Goal: Task Accomplishment & Management: Manage account settings

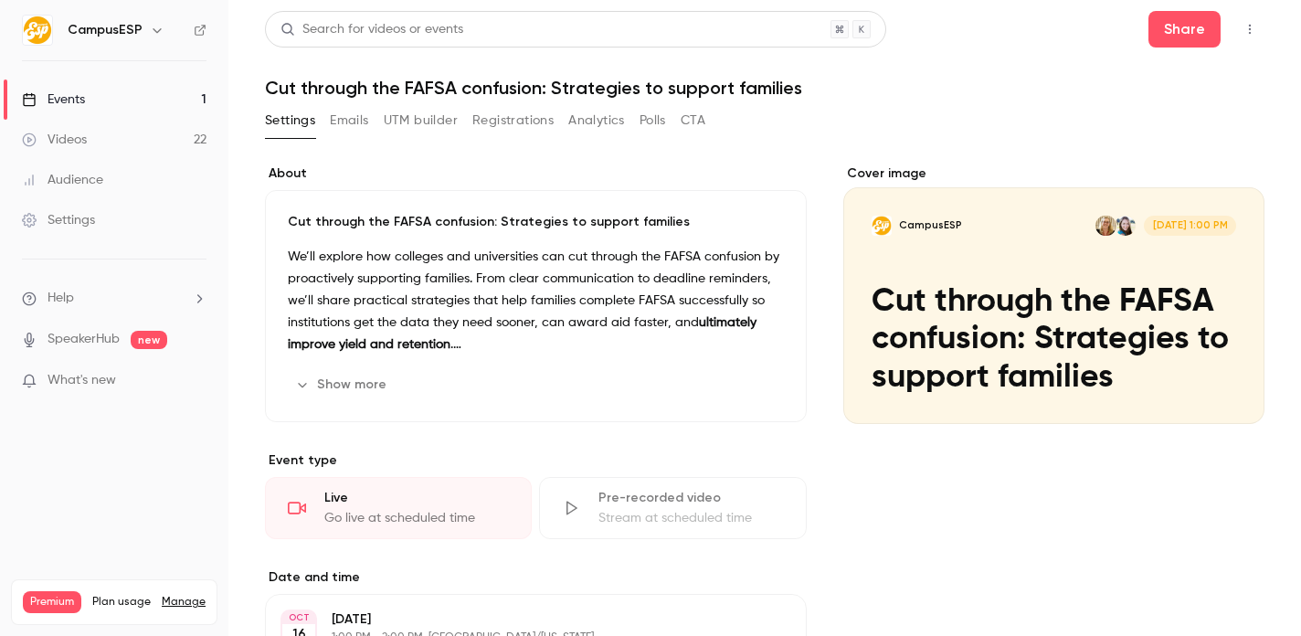
click at [140, 95] on link "Events 1" at bounding box center [114, 99] width 228 height 40
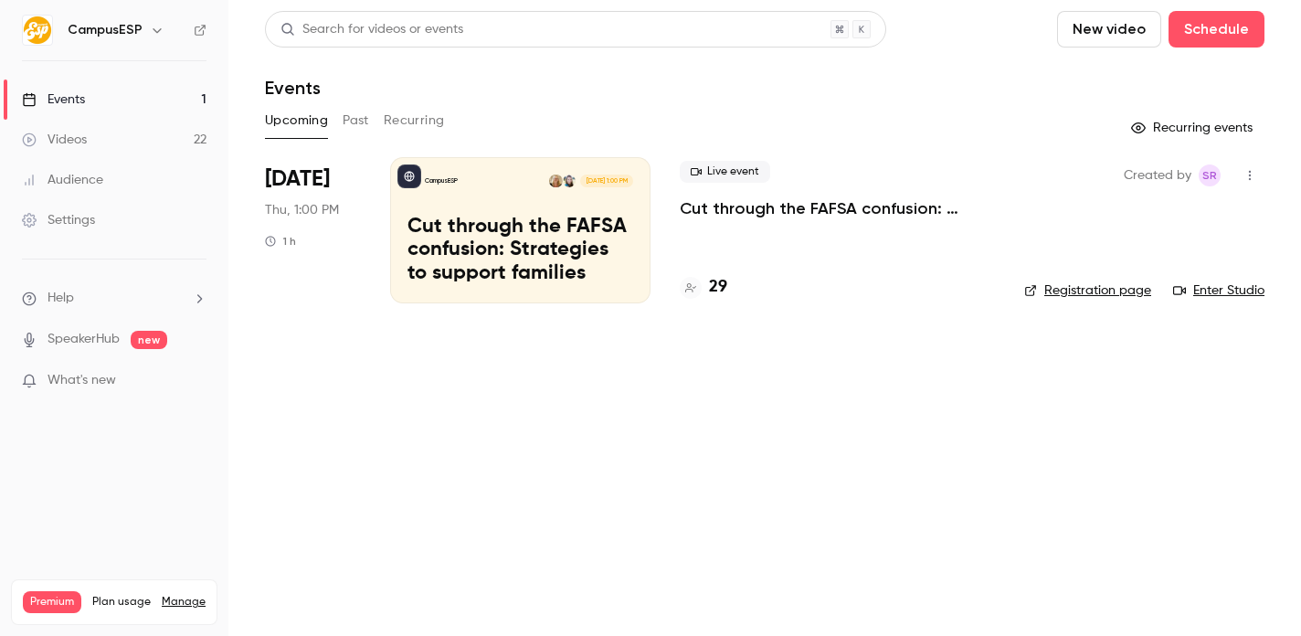
click at [532, 248] on p "Cut through the FAFSA confusion: Strategies to support families" at bounding box center [520, 251] width 226 height 70
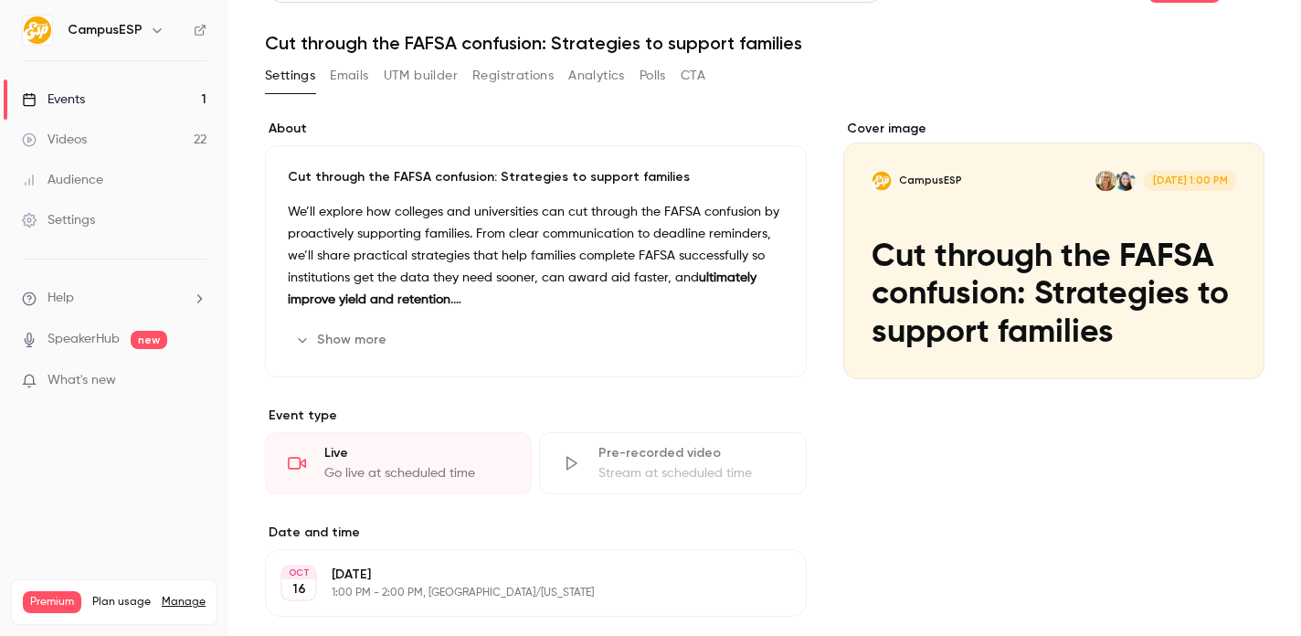
scroll to position [47, 0]
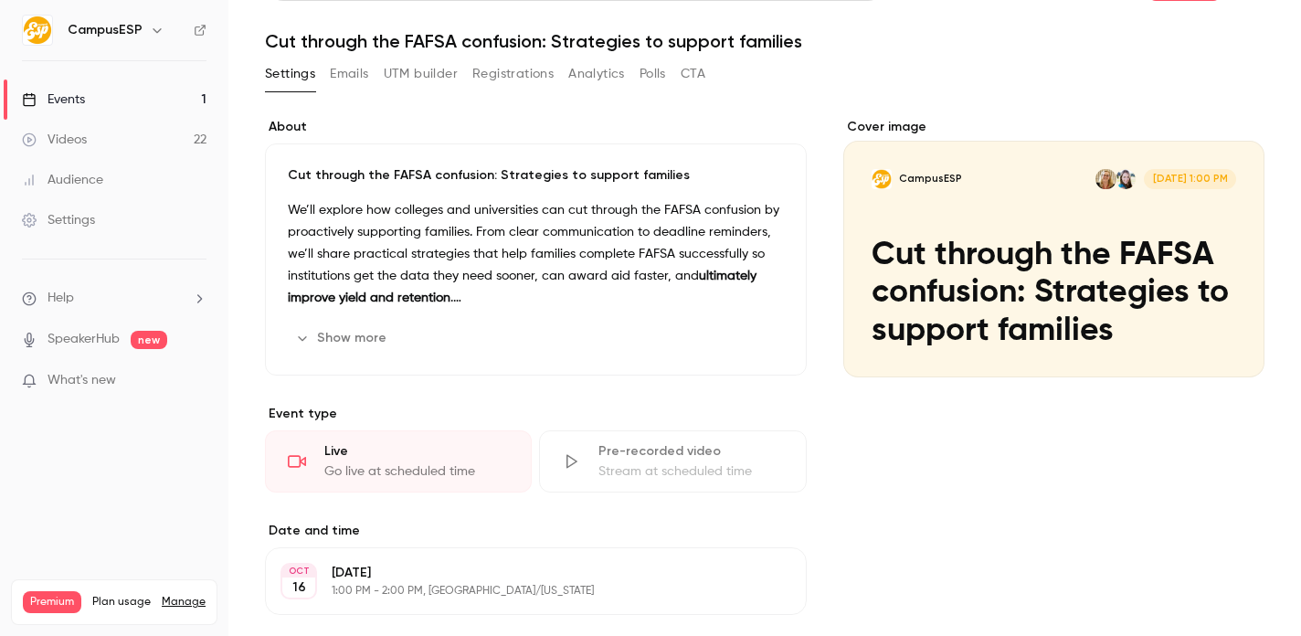
click at [515, 80] on button "Registrations" at bounding box center [512, 73] width 81 height 29
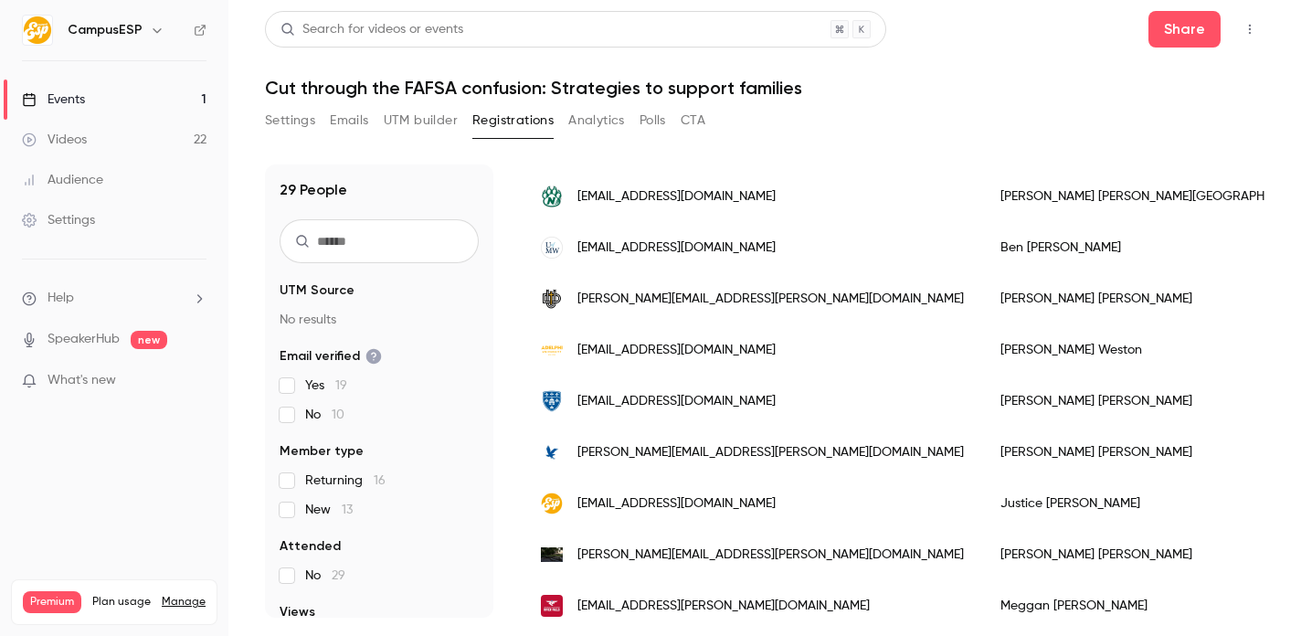
scroll to position [1219, 0]
